Goal: Information Seeking & Learning: Learn about a topic

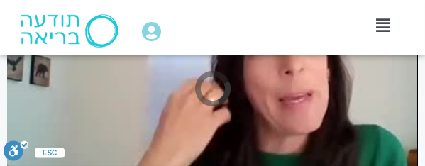
scroll to position [175, 0]
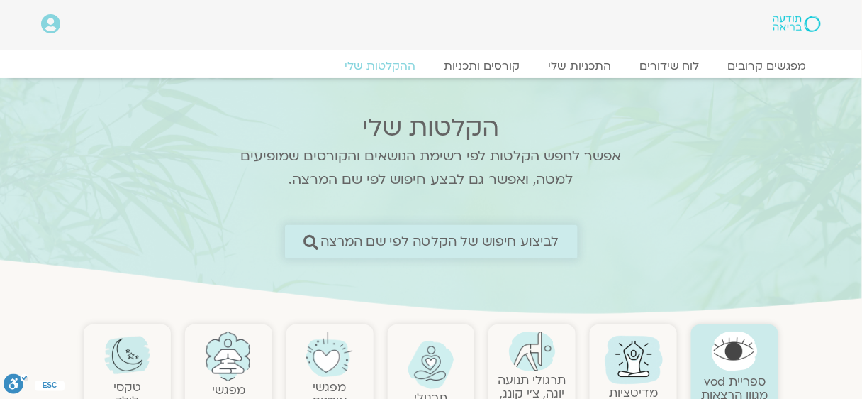
click at [523, 241] on span "לביצוע חיפוש של הקלטה לפי שם המרצה" at bounding box center [439, 241] width 239 height 15
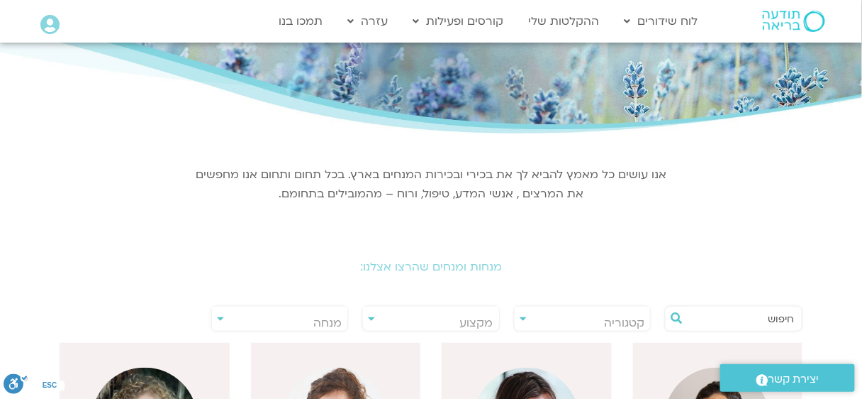
scroll to position [189, 0]
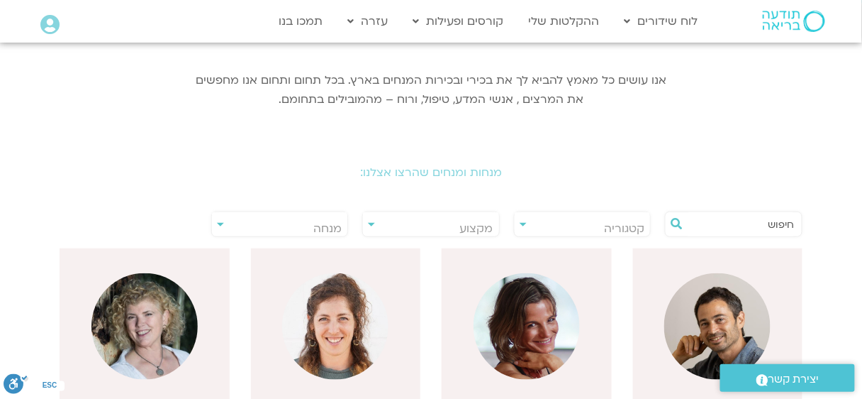
click at [705, 225] on input "text" at bounding box center [741, 224] width 108 height 24
click at [718, 226] on input "text" at bounding box center [741, 224] width 108 height 24
type input "ת"
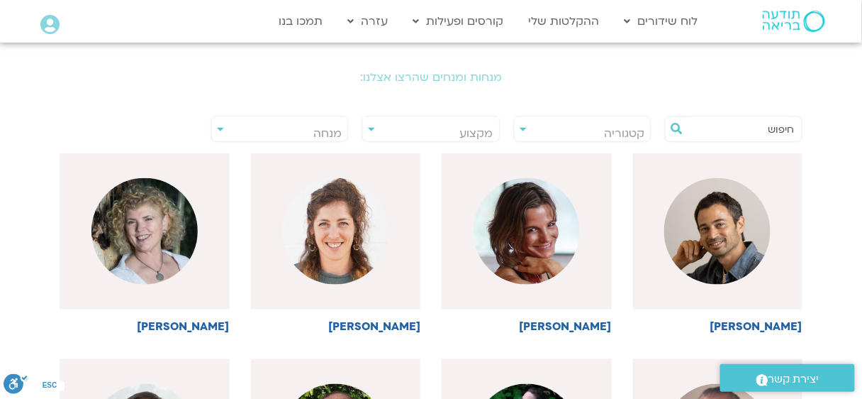
click at [731, 130] on input "text" at bounding box center [741, 129] width 108 height 24
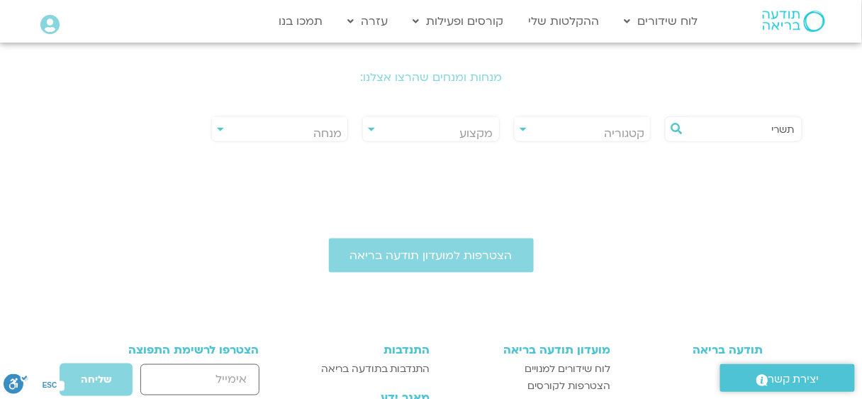
type input "תשרי"
drag, startPoint x: 735, startPoint y: 129, endPoint x: 808, endPoint y: 133, distance: 73.2
click at [808, 133] on div "תשרי" at bounding box center [734, 129] width 152 height 33
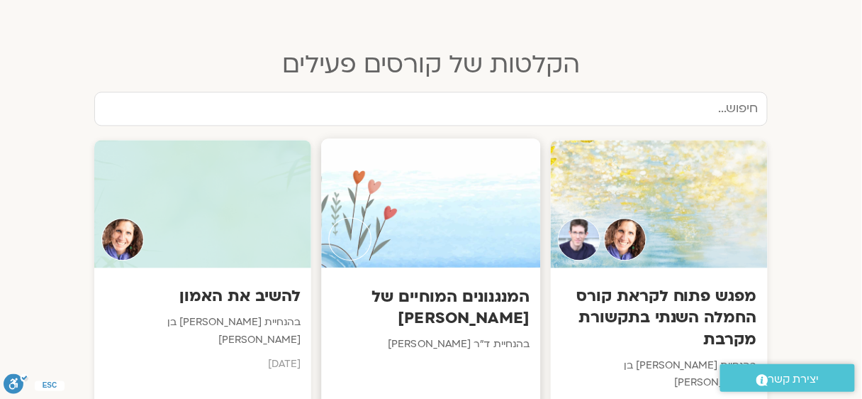
scroll to position [756, 0]
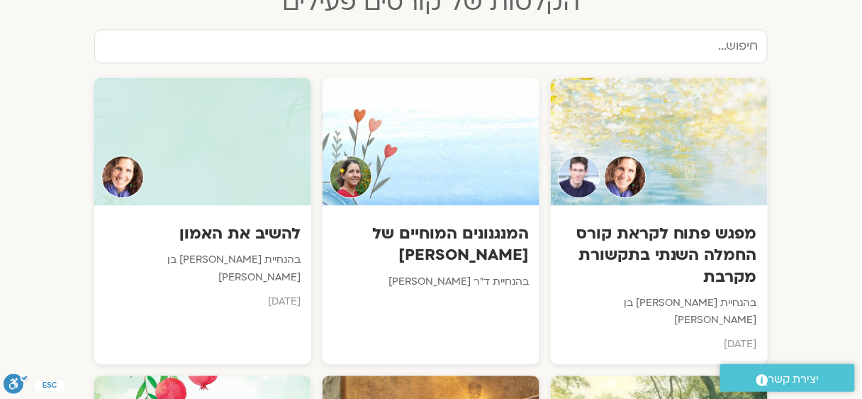
click at [569, 36] on input "text" at bounding box center [431, 46] width 674 height 34
paste input "תשרי"
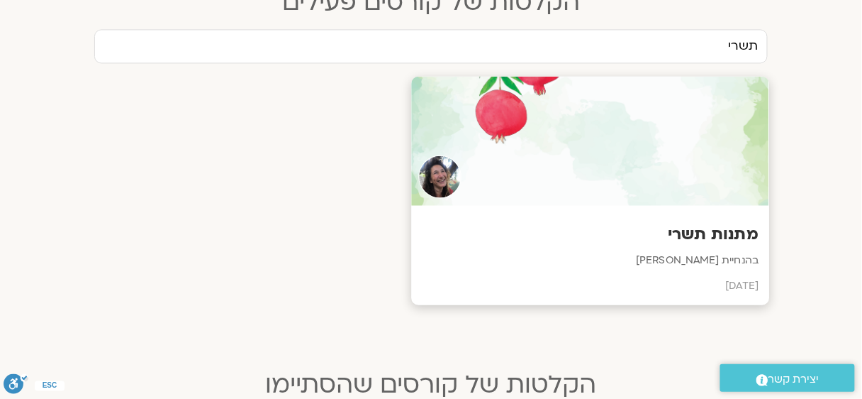
scroll to position [851, 0]
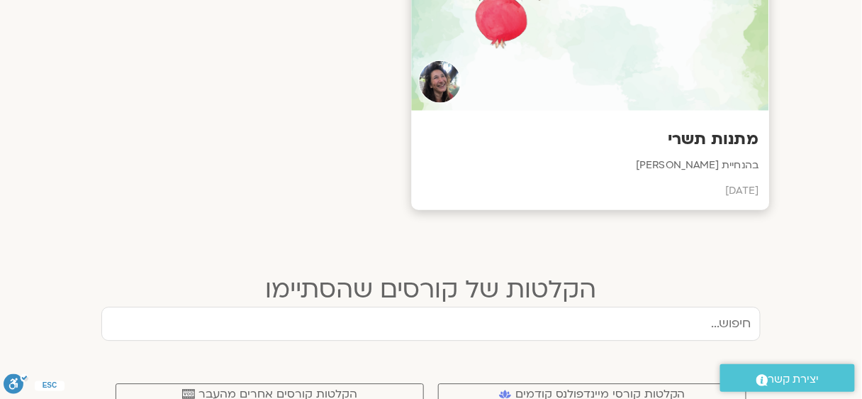
type input "תשרי"
click at [613, 128] on h3 "מתנות תשרי" at bounding box center [591, 139] width 337 height 22
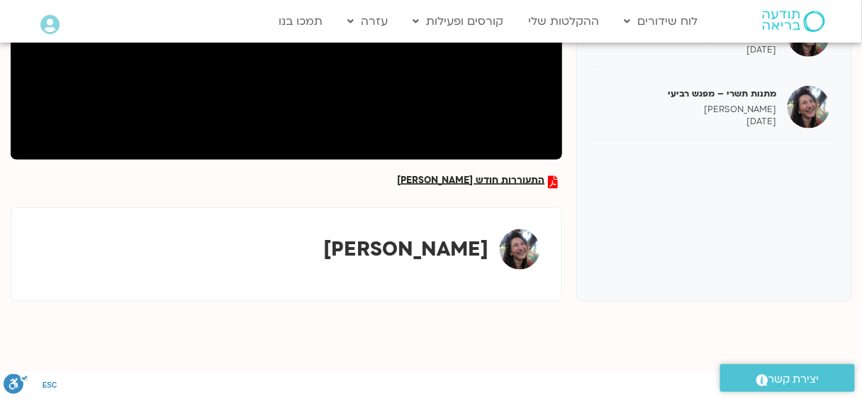
scroll to position [472, 0]
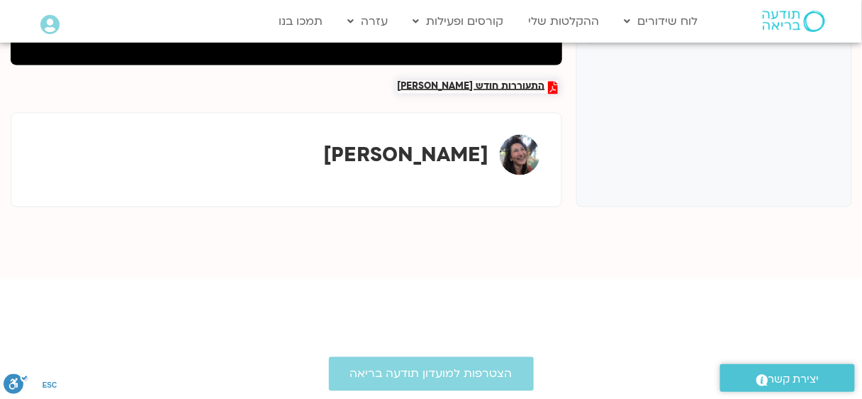
click at [508, 84] on span "התעוררות חודש [PERSON_NAME]" at bounding box center [472, 87] width 148 height 13
